Goal: Information Seeking & Learning: Learn about a topic

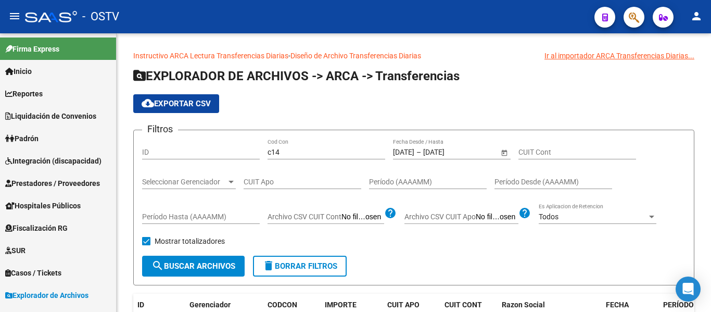
scroll to position [208, 0]
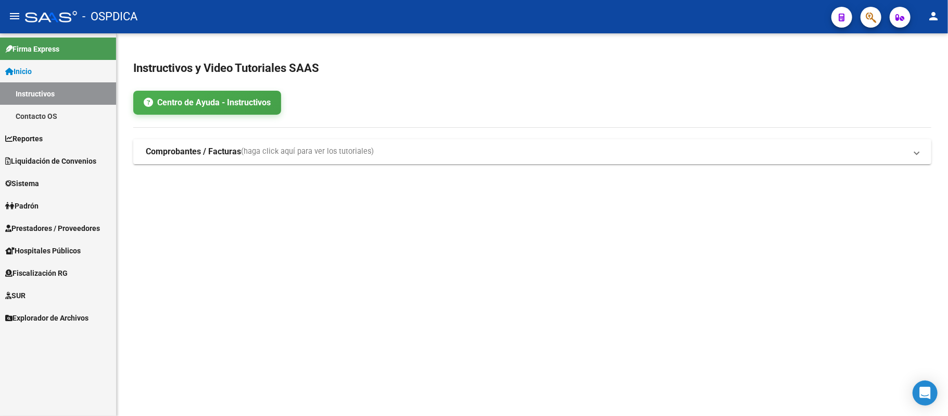
click at [411, 242] on mat-sidenav-content "Instructivos y Video Tutoriales SAAS Centro de Ayuda - Instructivos Comprobante…" at bounding box center [533, 224] width 832 height 382
click at [57, 154] on link "Liquidación de Convenios" at bounding box center [58, 160] width 116 height 22
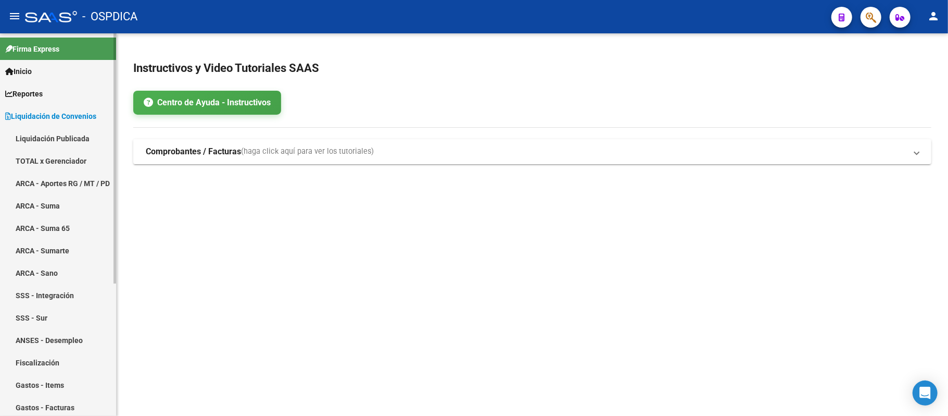
click at [83, 139] on link "Liquidación Publicada" at bounding box center [58, 138] width 116 height 22
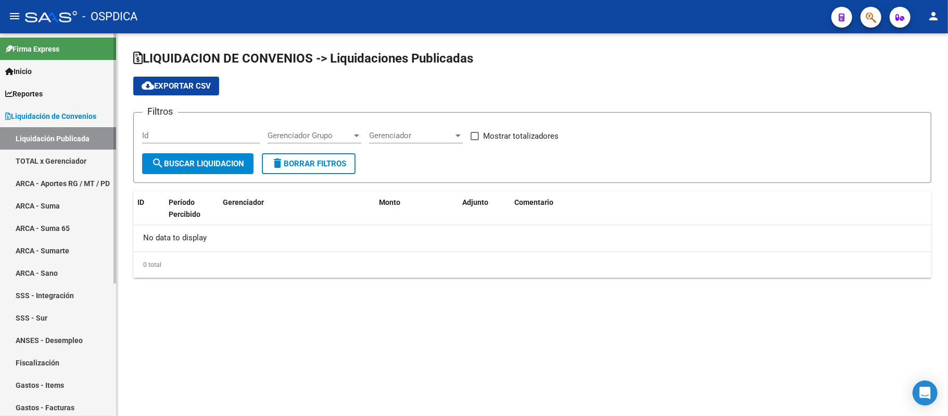
checkbox input "true"
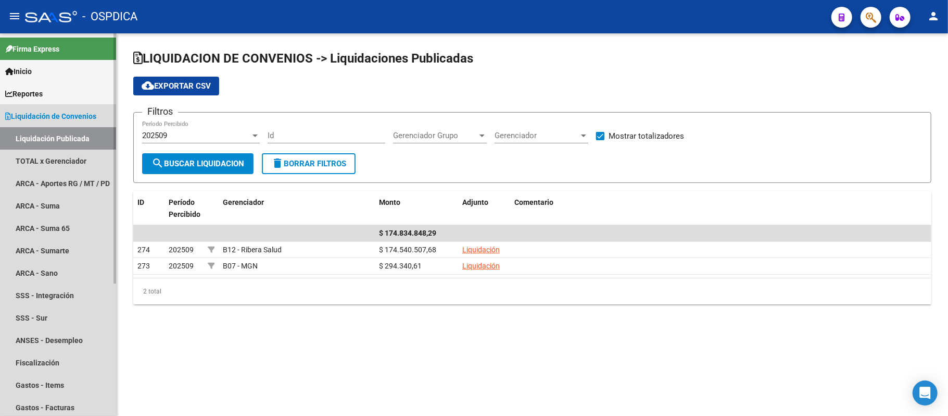
click at [80, 120] on span "Liquidación de Convenios" at bounding box center [50, 115] width 91 height 11
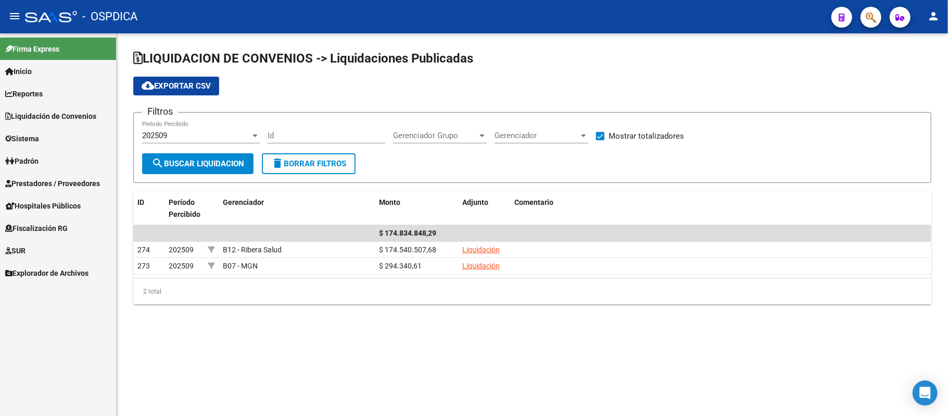
click at [90, 109] on link "Liquidación de Convenios" at bounding box center [58, 116] width 116 height 22
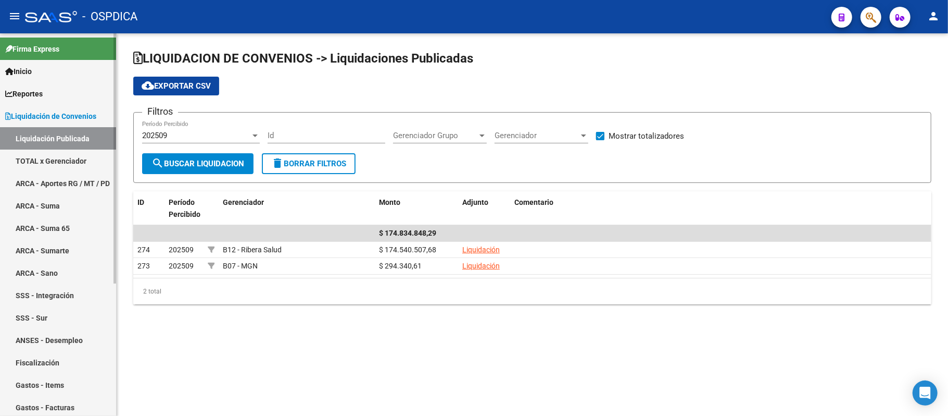
click at [57, 157] on link "TOTAL x Gerenciador" at bounding box center [58, 160] width 116 height 22
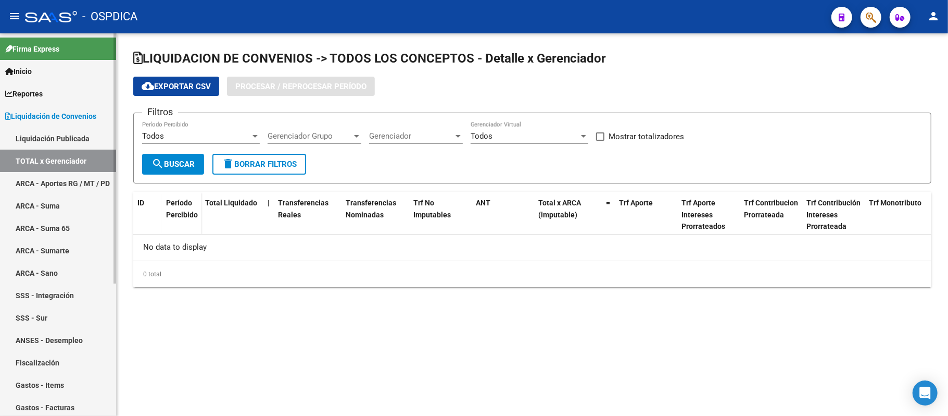
checkbox input "true"
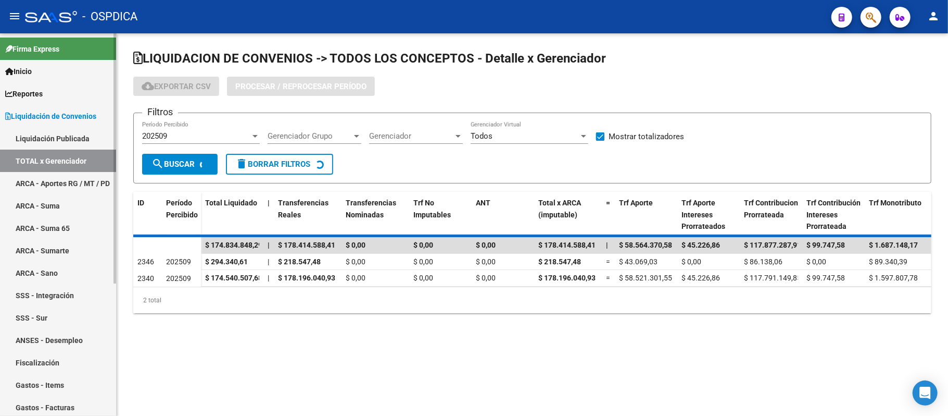
click at [51, 116] on span "Liquidación de Convenios" at bounding box center [50, 115] width 91 height 11
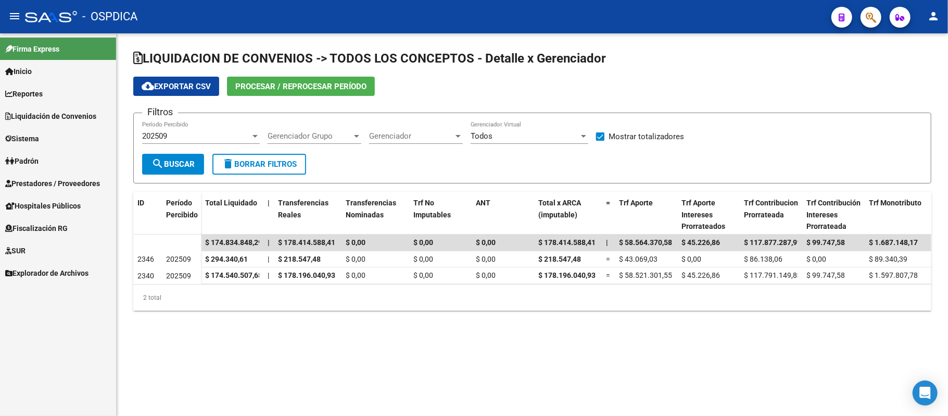
click at [47, 157] on link "Padrón" at bounding box center [58, 160] width 116 height 22
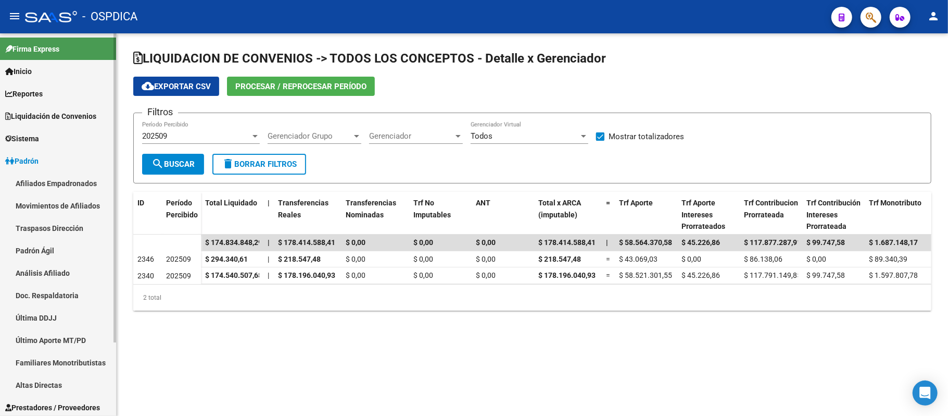
click at [59, 181] on link "Afiliados Empadronados" at bounding box center [58, 183] width 116 height 22
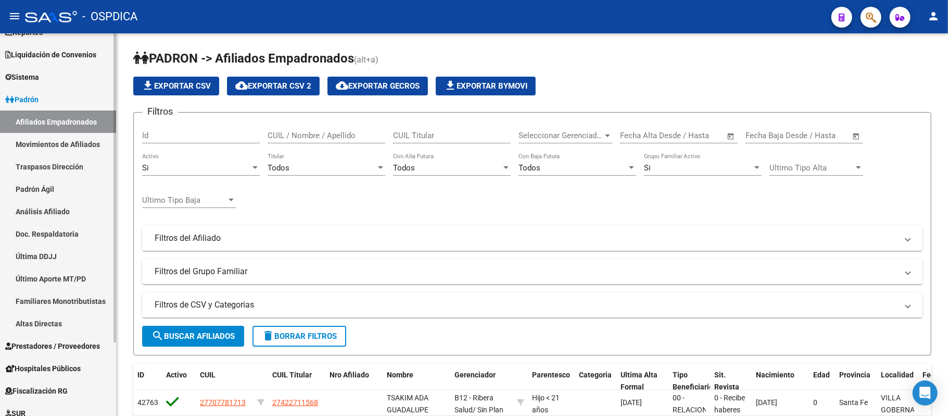
scroll to position [92, 0]
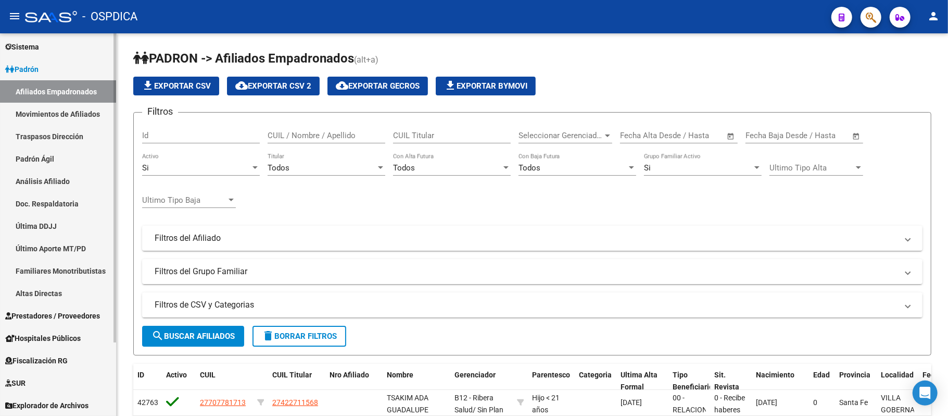
click at [115, 336] on div at bounding box center [115, 261] width 3 height 309
click at [126, 251] on div "PADRON -> Afiliados Empadronados (alt+a) file_download Exportar CSV cloud_downl…" at bounding box center [533, 373] width 832 height 680
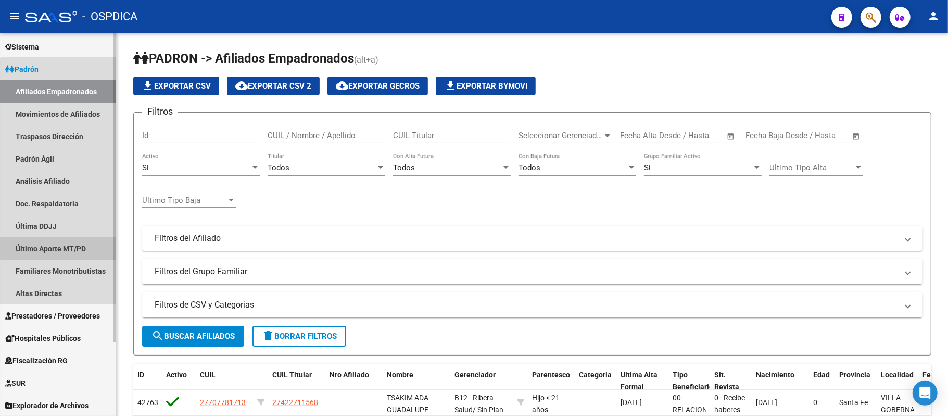
click at [111, 247] on link "Último Aporte MT/PD" at bounding box center [58, 248] width 116 height 22
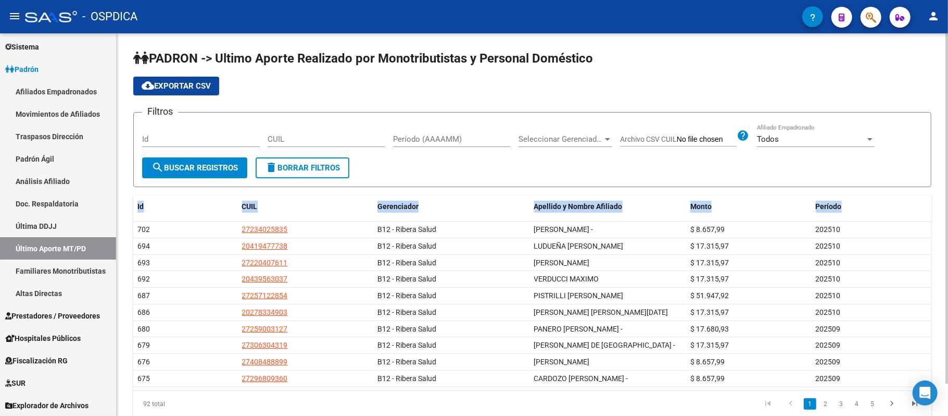
drag, startPoint x: 117, startPoint y: 221, endPoint x: 117, endPoint y: 179, distance: 42.2
click at [117, 179] on div "PADRON -> Ultimo Aporte Realizado por Monotributistas y Personal Doméstico clou…" at bounding box center [533, 241] width 832 height 417
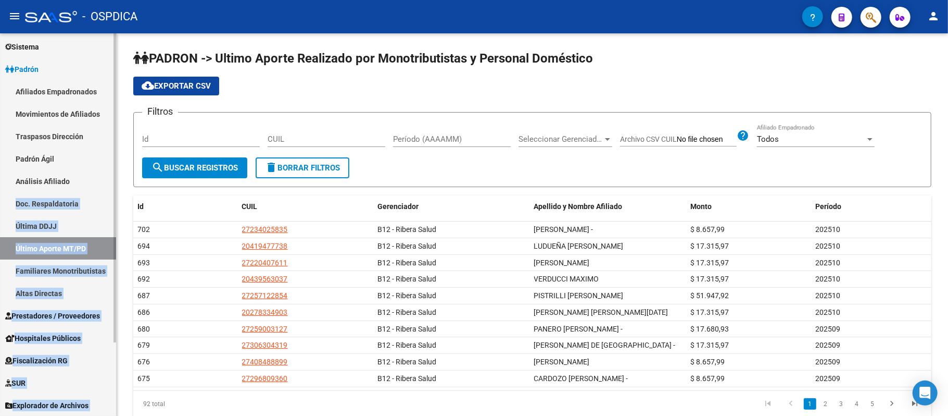
drag, startPoint x: 116, startPoint y: 179, endPoint x: 115, endPoint y: 82, distance: 97.4
click at [115, 82] on mat-sidenav "Firma Express Inicio Instructivos Contacto OS Reportes Ingresos Devengados Deta…" at bounding box center [58, 224] width 117 height 382
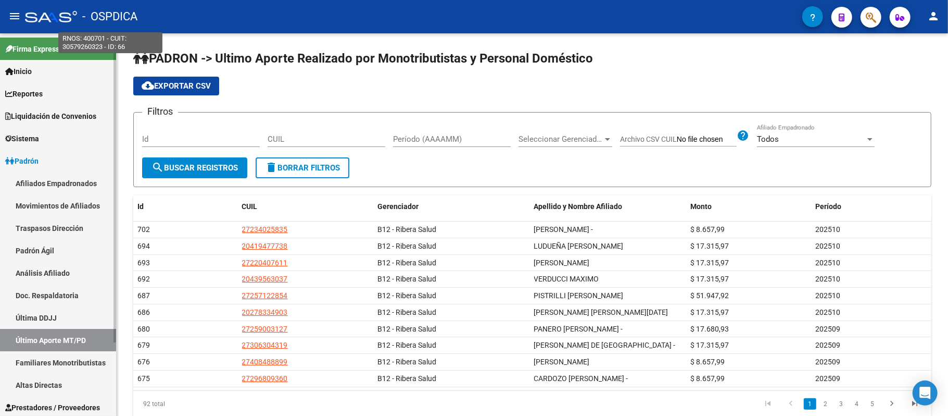
click at [115, 28] on div "menu - OSPDICA person Firma Express Inicio Instructivos Contacto OS Reportes In…" at bounding box center [474, 208] width 948 height 416
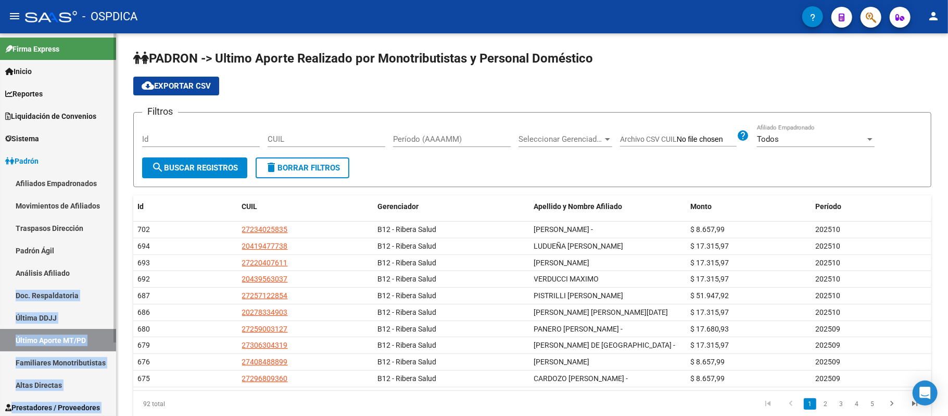
click at [33, 96] on span "Reportes" at bounding box center [23, 93] width 37 height 11
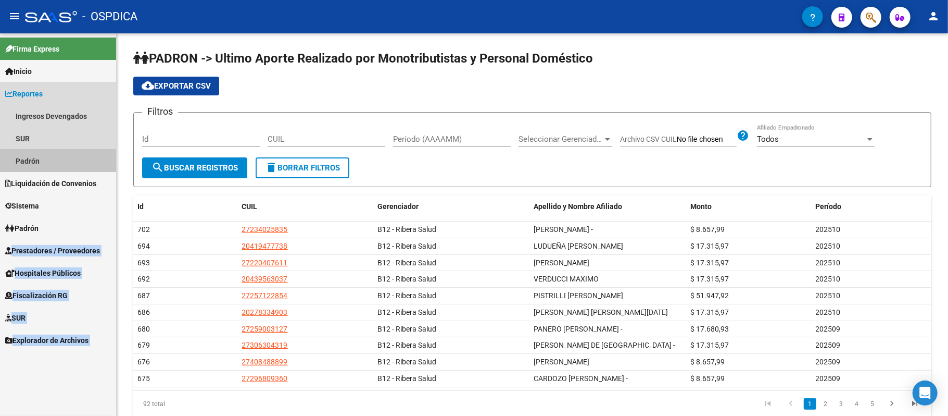
click at [61, 165] on link "Padrón" at bounding box center [58, 160] width 116 height 22
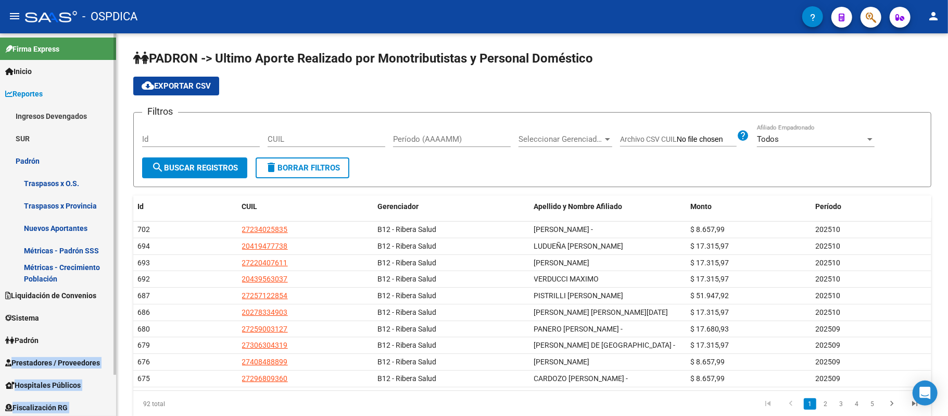
click at [44, 261] on link "Métricas - Crecimiento Población" at bounding box center [58, 272] width 116 height 22
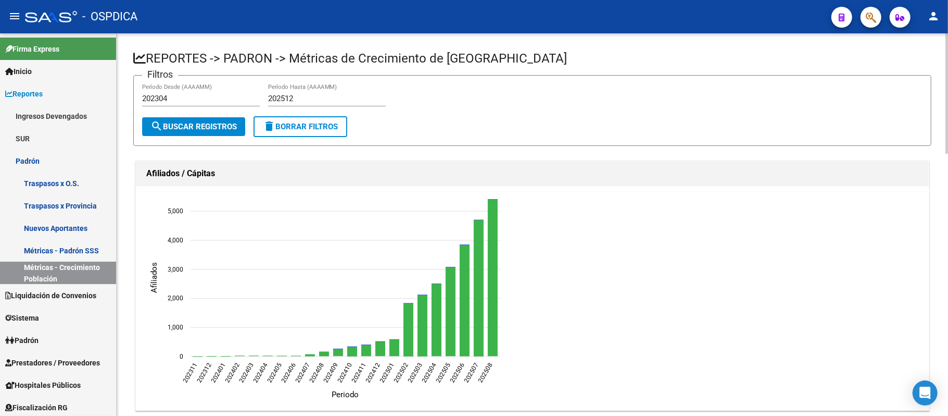
drag, startPoint x: 911, startPoint y: 247, endPoint x: 911, endPoint y: 256, distance: 9.4
click at [911, 256] on ngx-charts-chart "202311 202311 202312 202312 202401 202401 202402 202402 202403 202403 202404 20…" at bounding box center [533, 298] width 778 height 208
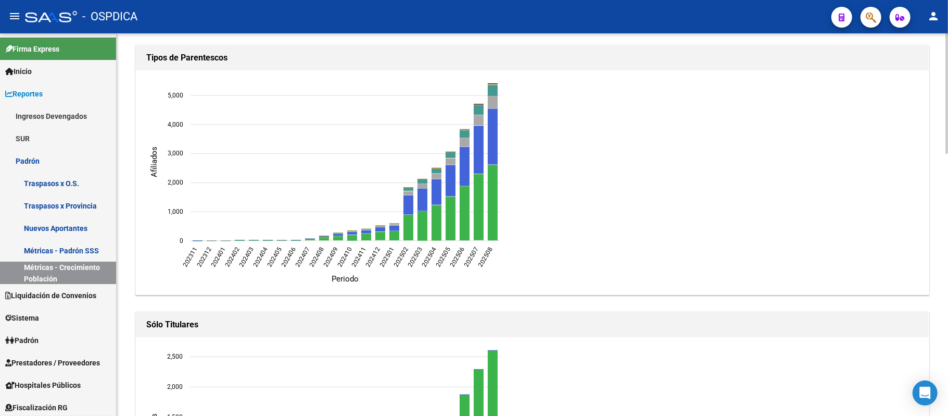
click at [948, 273] on div at bounding box center [947, 224] width 3 height 383
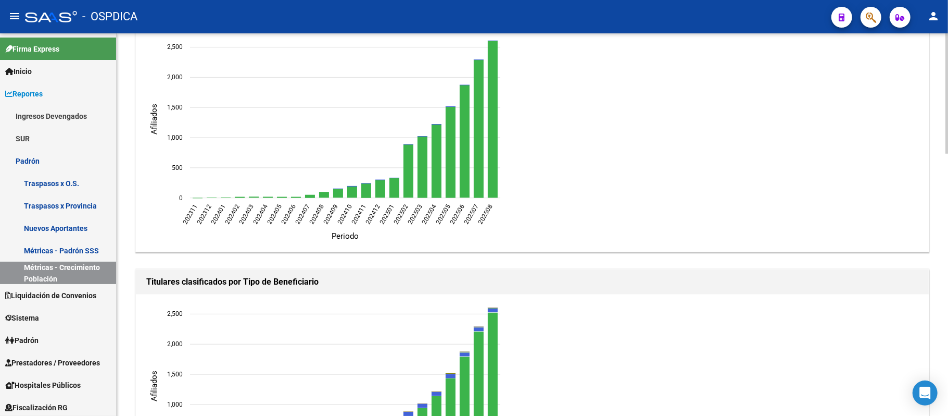
scroll to position [700, 0]
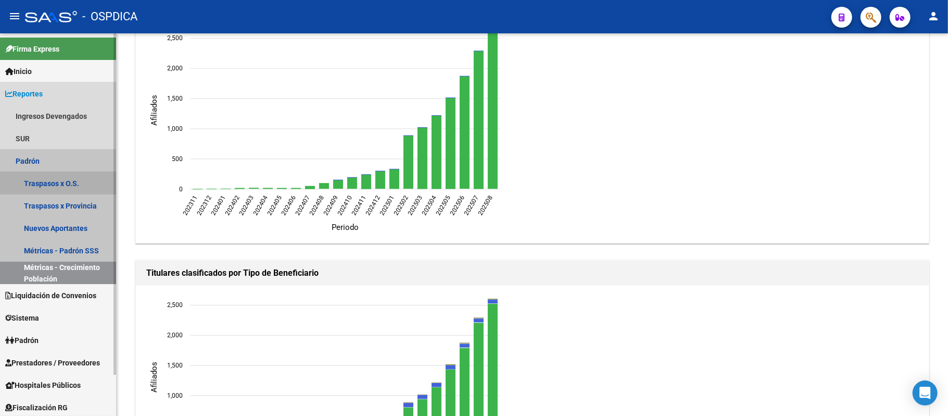
click at [69, 178] on link "Traspasos x O.S." at bounding box center [58, 183] width 116 height 22
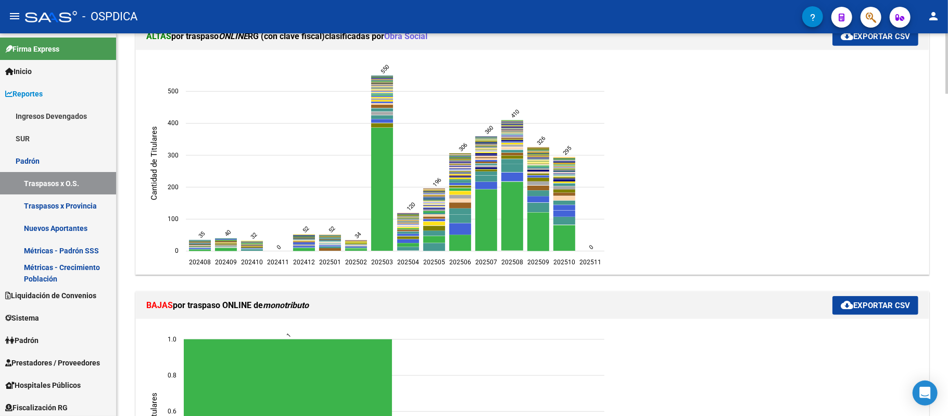
scroll to position [468, 0]
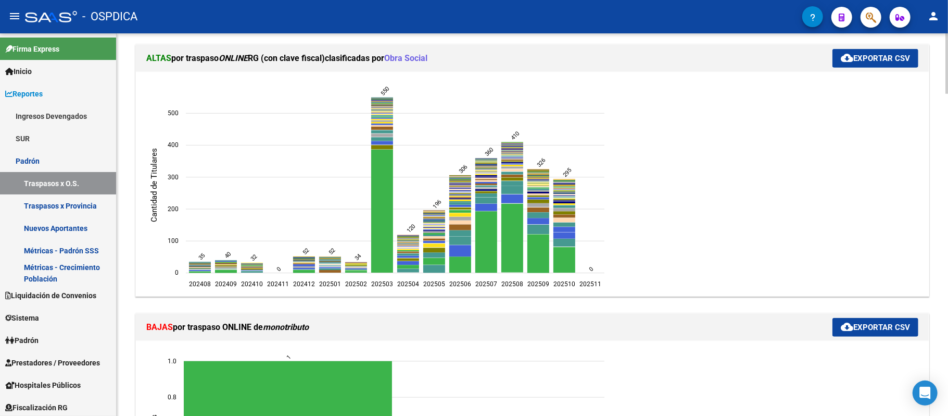
click at [948, 125] on div at bounding box center [947, 137] width 3 height 60
click at [786, 237] on ngx-charts-chart "202408 202408 202409 202409 202410 202410 202411 202411 202412 202412 202501 20…" at bounding box center [533, 184] width 778 height 208
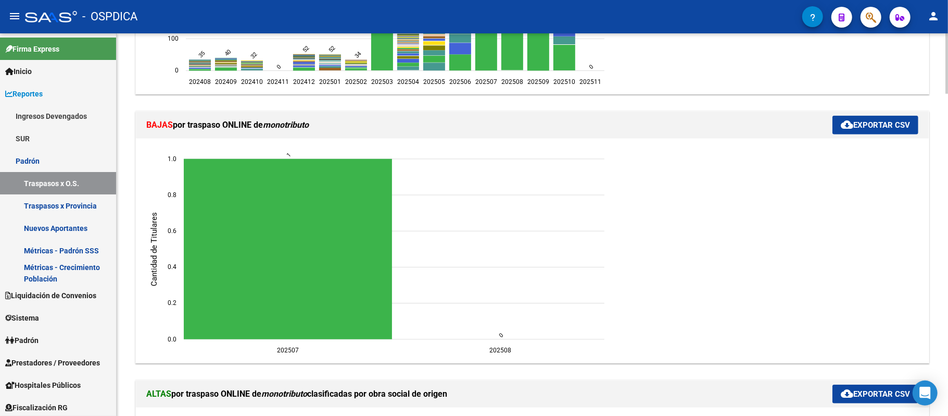
scroll to position [683, 0]
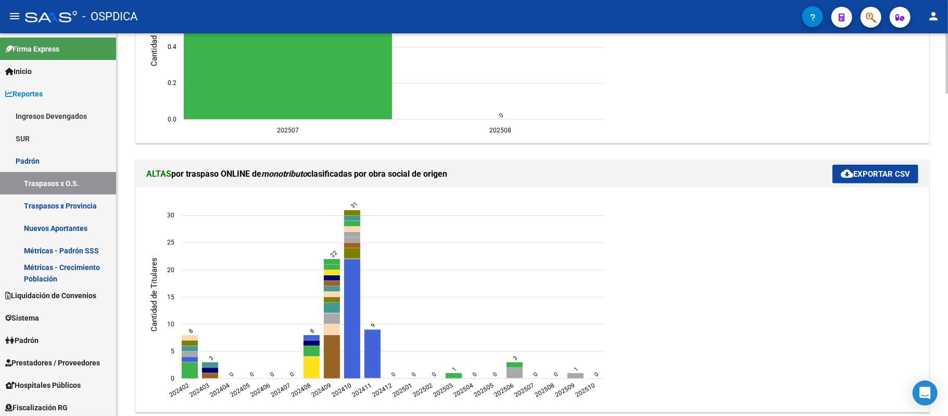
scroll to position [898, 0]
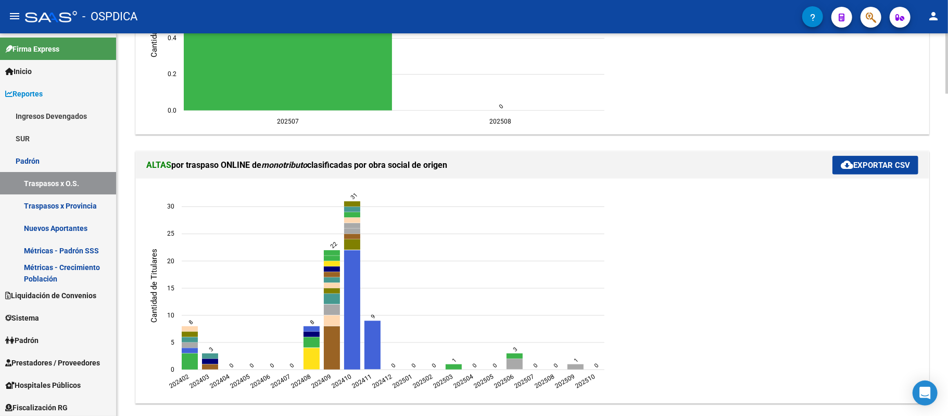
click at [943, 204] on div "REPORTES -> PADRON -> Gráficos de Altas y Bajas por clasificadas X Obra Social …" at bounding box center [534, 345] width 834 height 2420
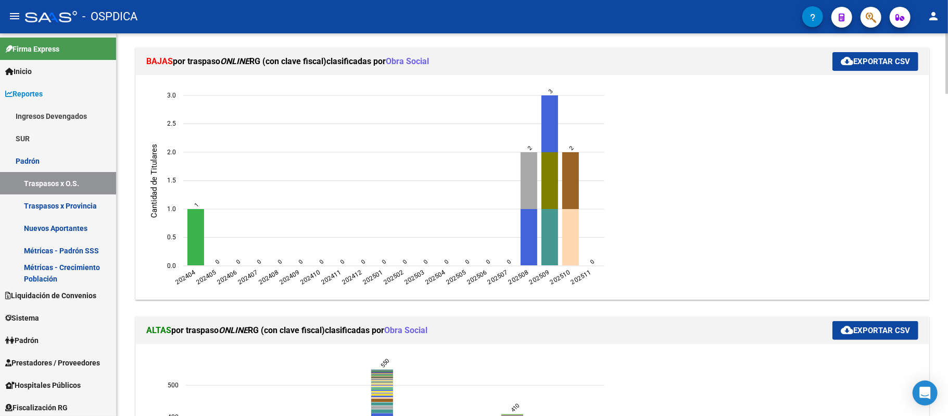
scroll to position [191, 0]
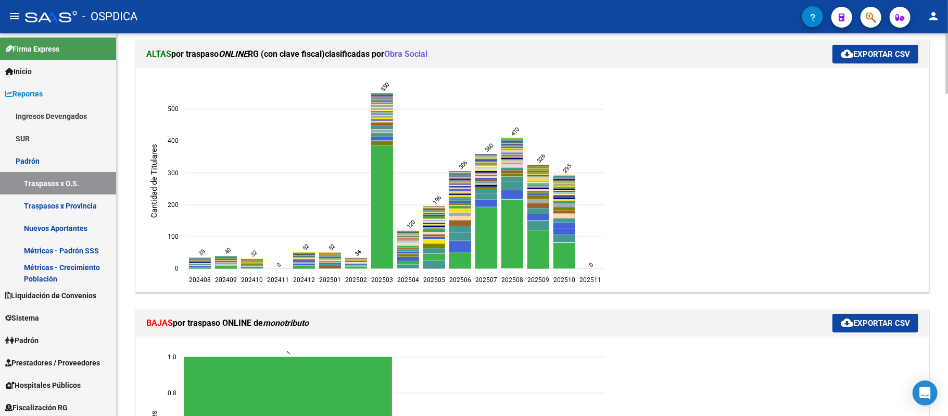
scroll to position [476, 0]
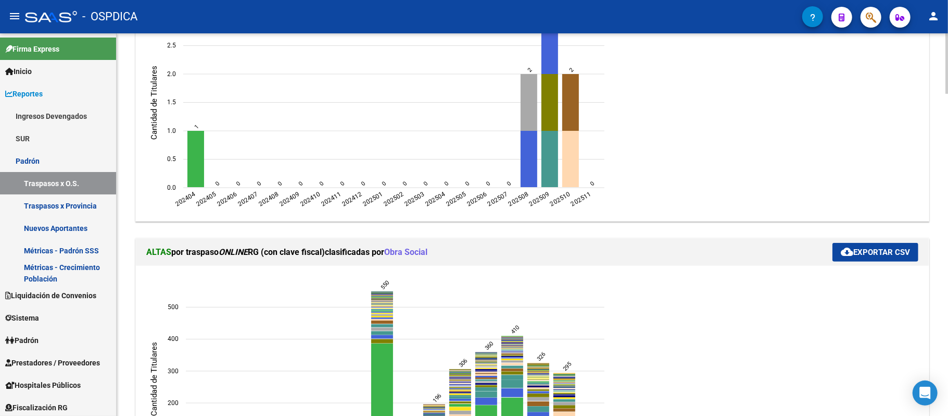
scroll to position [159, 0]
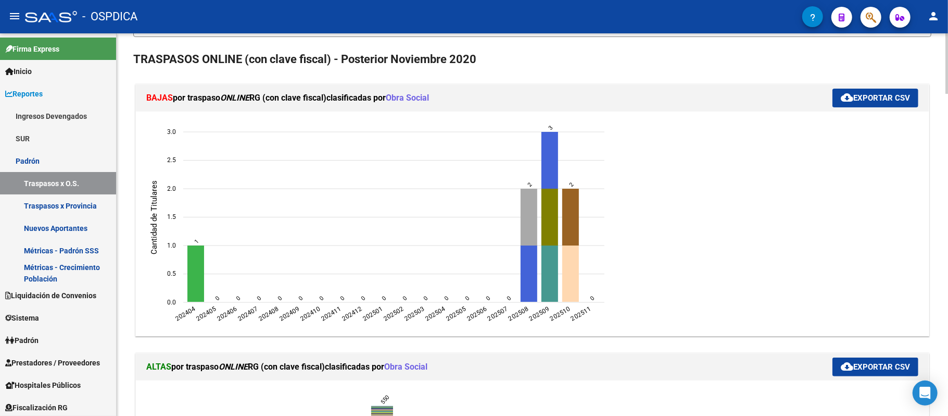
click at [946, 94] on div at bounding box center [947, 88] width 3 height 60
click at [947, 94] on div at bounding box center [947, 88] width 3 height 60
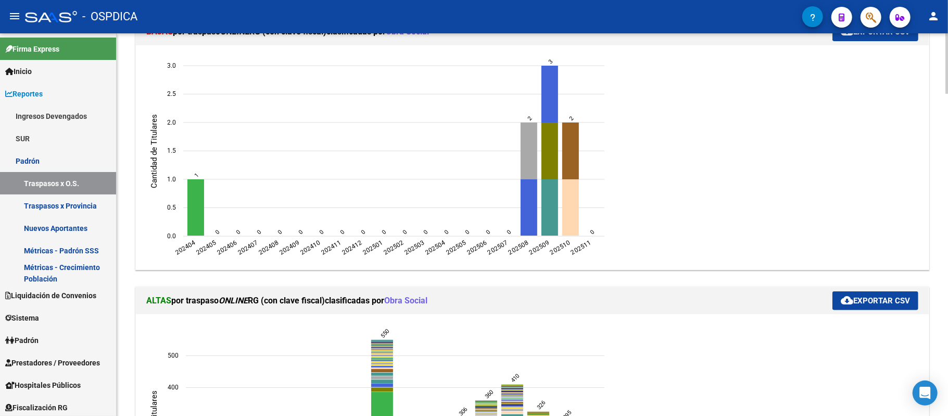
scroll to position [234, 0]
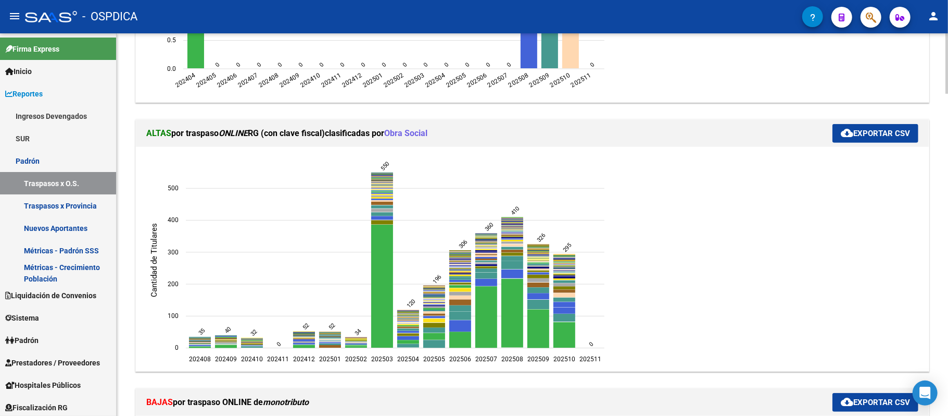
scroll to position [0, 0]
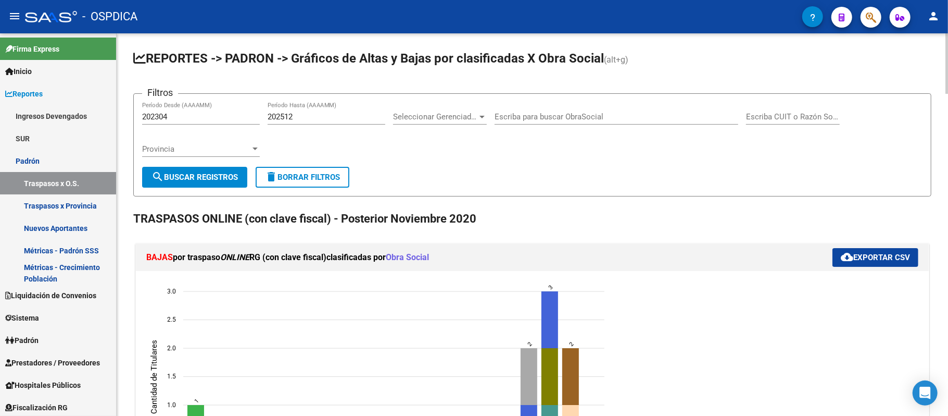
click at [948, 47] on div at bounding box center [947, 63] width 3 height 60
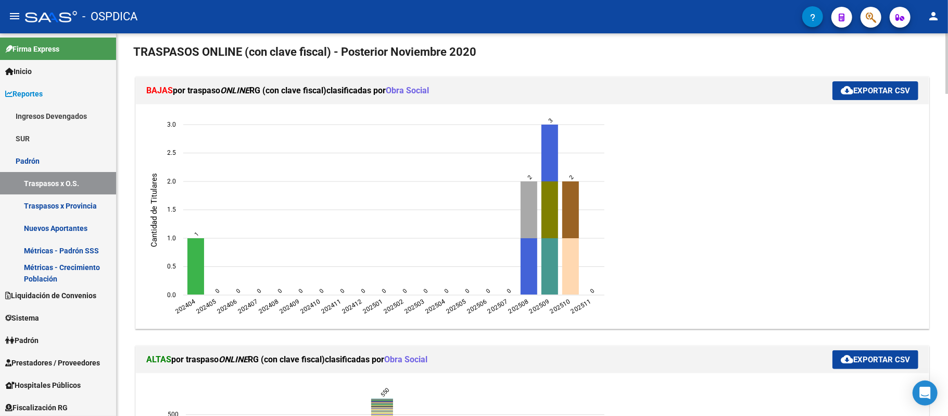
scroll to position [193, 0]
